Goal: Task Accomplishment & Management: Complete application form

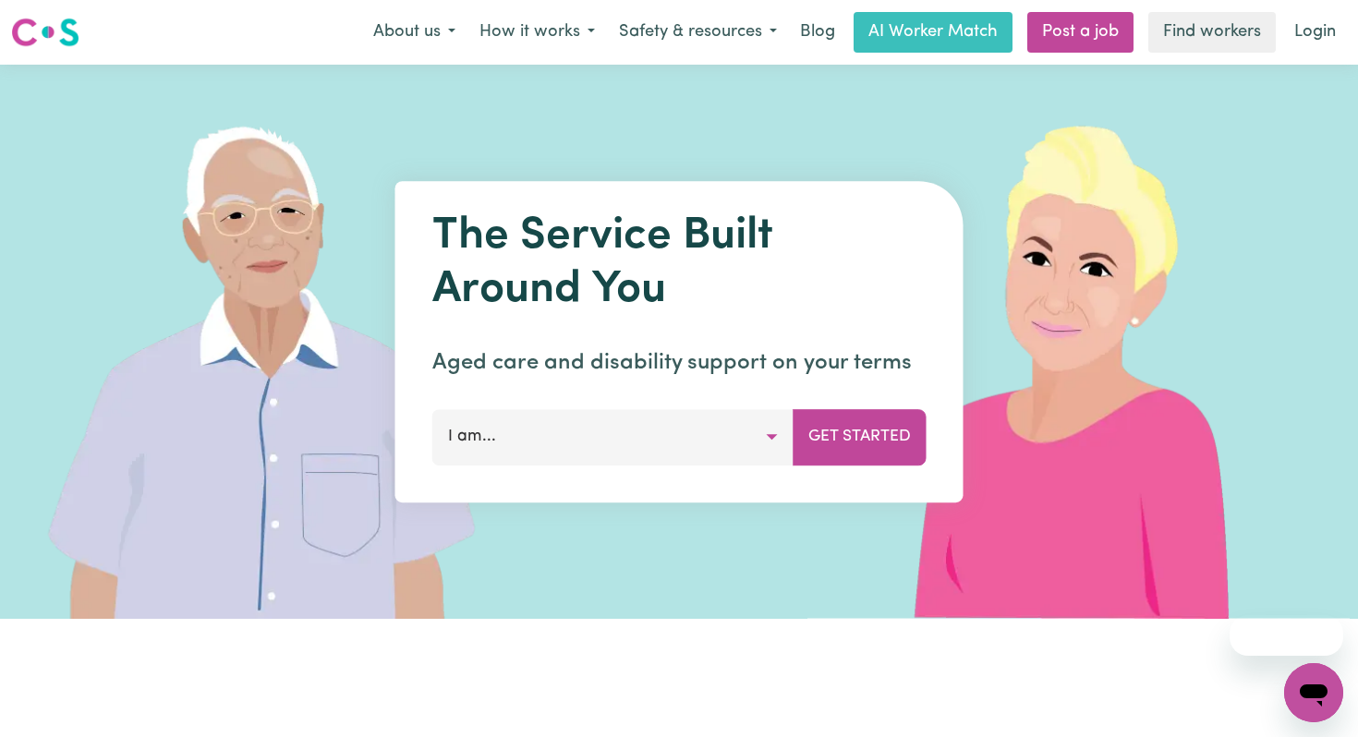
click at [615, 449] on button "I am..." at bounding box center [612, 436] width 361 height 55
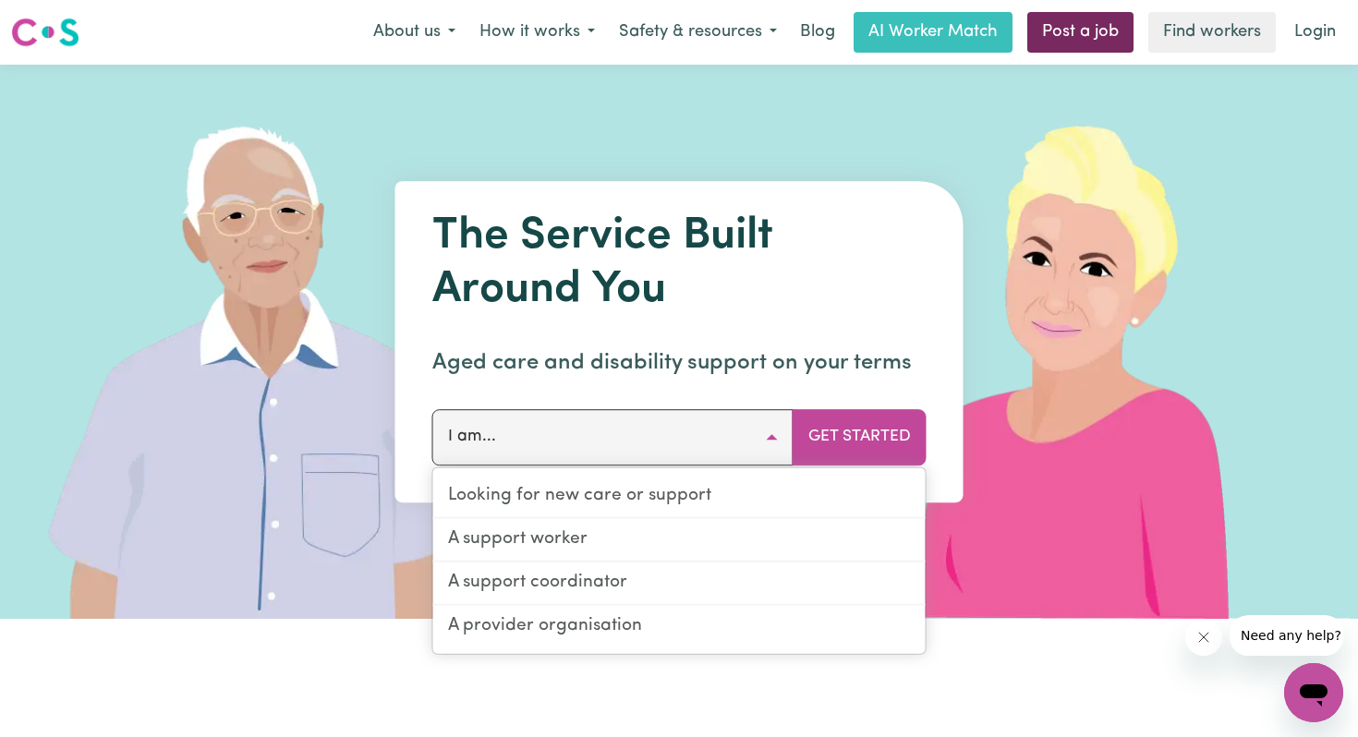
click at [1054, 31] on link "Post a job" at bounding box center [1081, 32] width 106 height 41
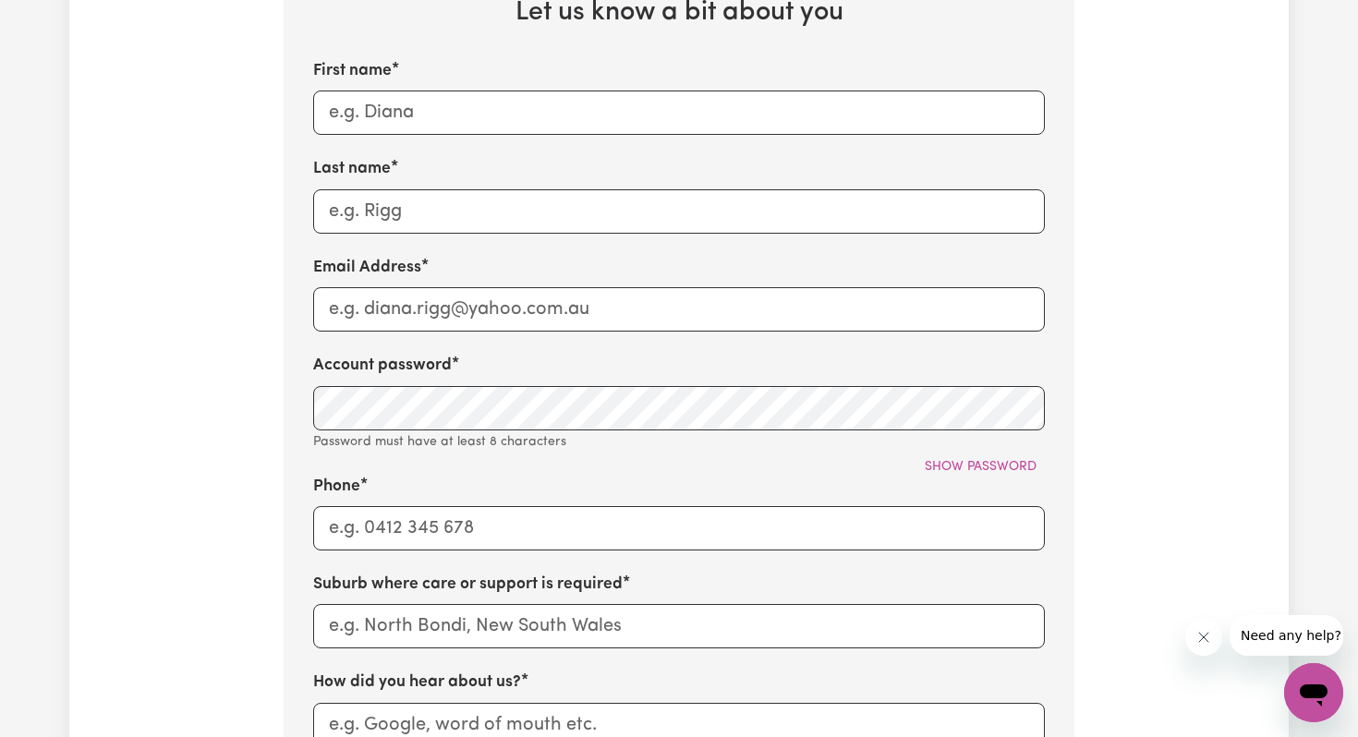
scroll to position [724, 0]
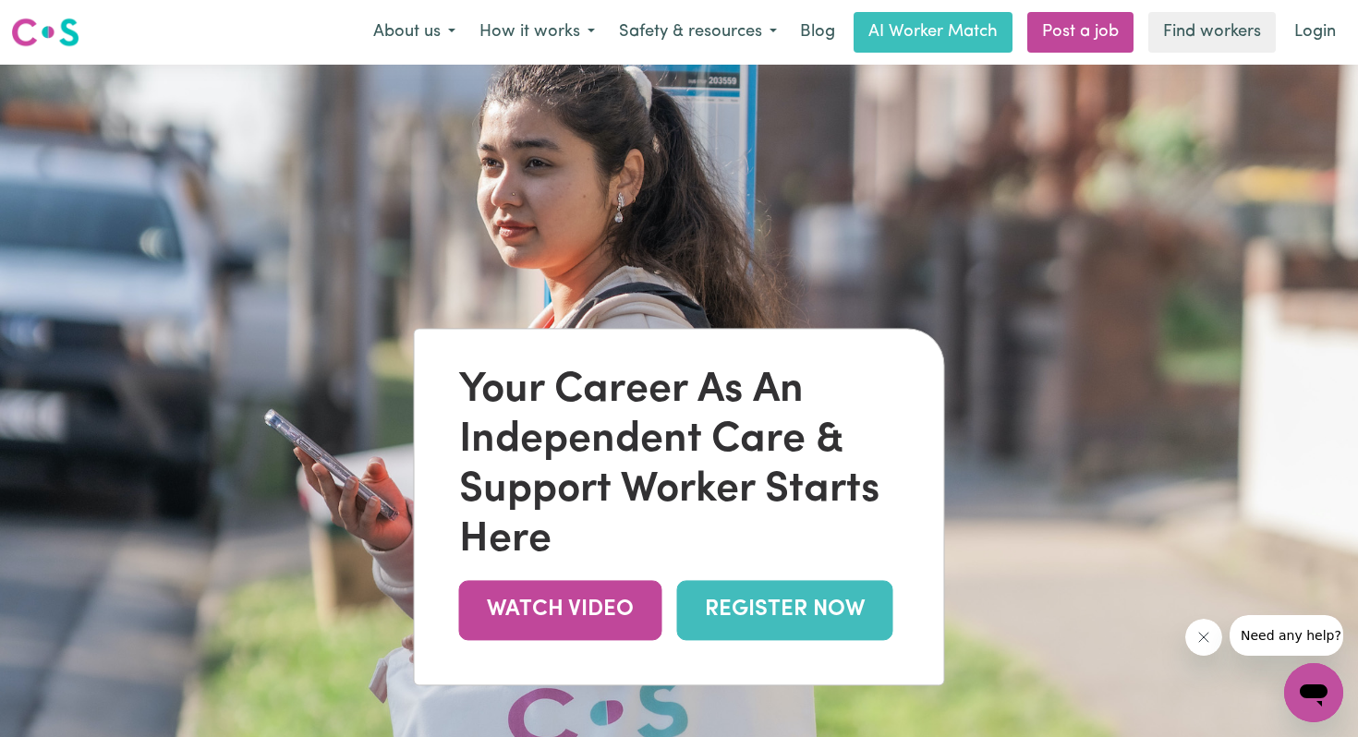
click at [821, 605] on link "REGISTER NOW" at bounding box center [785, 610] width 216 height 60
